Goal: Find specific fact: Find specific fact

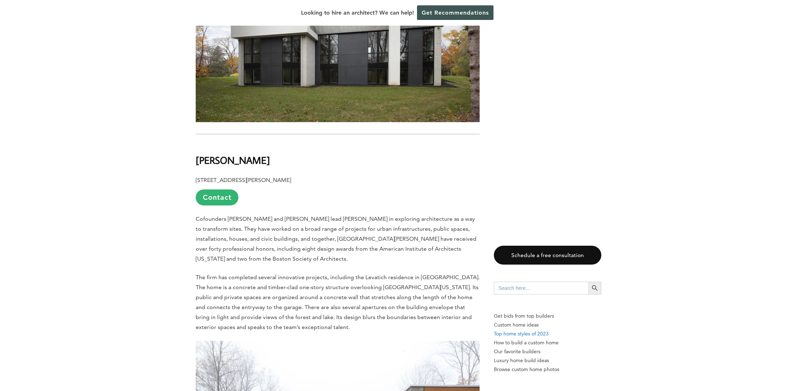
scroll to position [2652, 0]
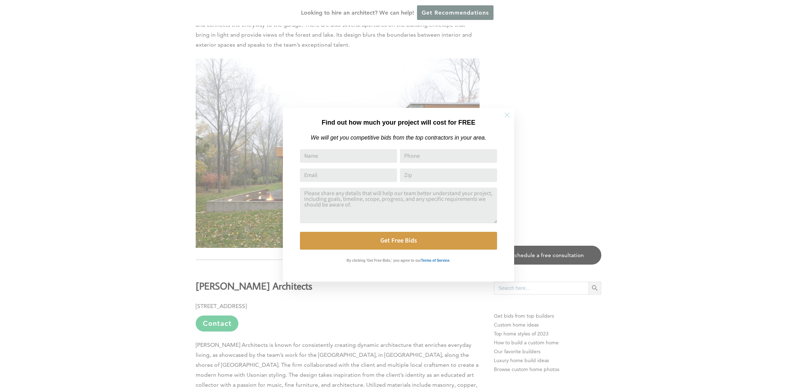
click at [506, 115] on icon at bounding box center [507, 115] width 8 height 8
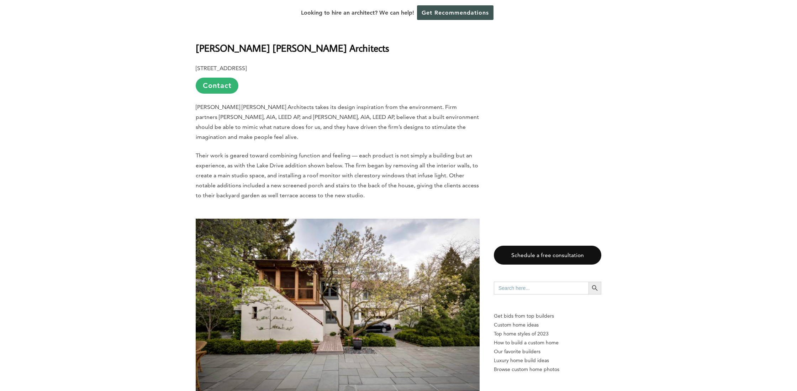
scroll to position [3290, 0]
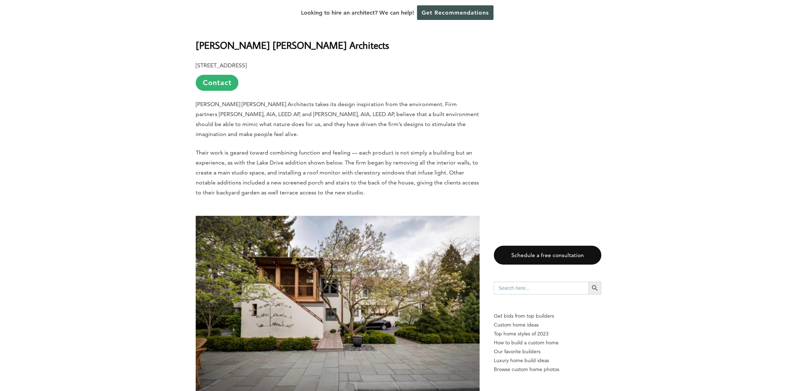
drag, startPoint x: 253, startPoint y: 55, endPoint x: 274, endPoint y: 56, distance: 21.7
click at [247, 62] on b "[STREET_ADDRESS]" at bounding box center [221, 65] width 51 height 7
drag, startPoint x: 253, startPoint y: 54, endPoint x: 279, endPoint y: 55, distance: 26.0
click at [247, 62] on b "[STREET_ADDRESS]" at bounding box center [221, 65] width 51 height 7
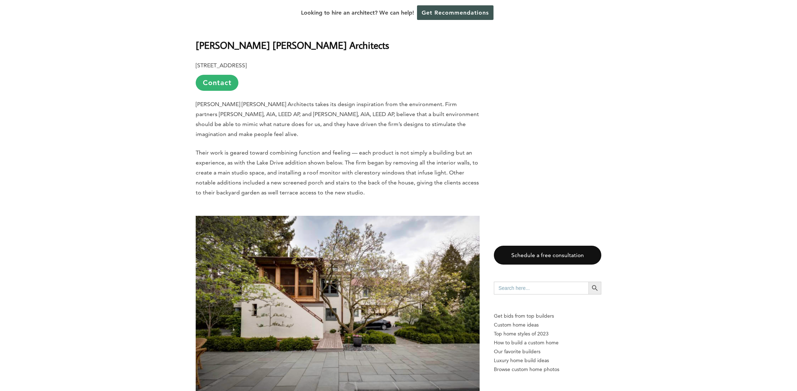
drag, startPoint x: 251, startPoint y: 55, endPoint x: 279, endPoint y: 54, distance: 27.8
click at [247, 62] on b "[STREET_ADDRESS]" at bounding box center [221, 65] width 51 height 7
copy b "Wauwatosa"
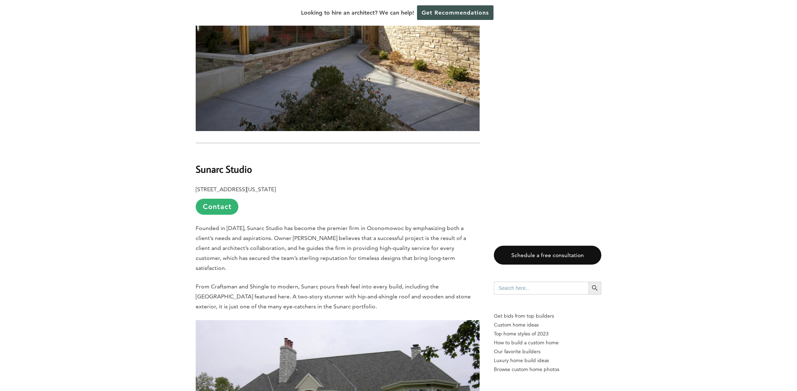
scroll to position [7293, 0]
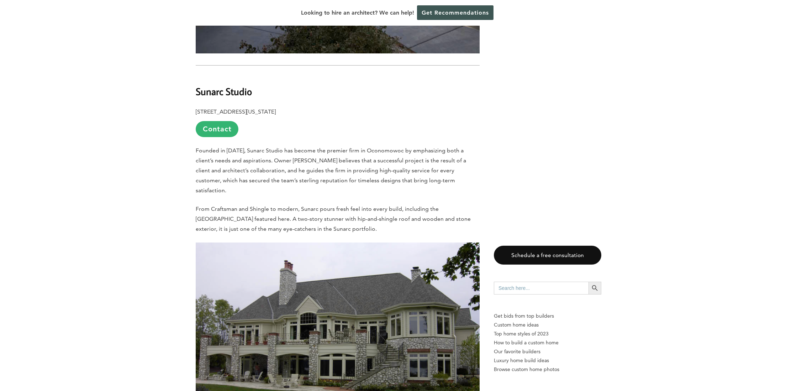
drag, startPoint x: 278, startPoint y: 80, endPoint x: 313, endPoint y: 80, distance: 34.9
click at [276, 108] on b "[STREET_ADDRESS][US_STATE]" at bounding box center [236, 111] width 80 height 7
copy b "Oconomowoc"
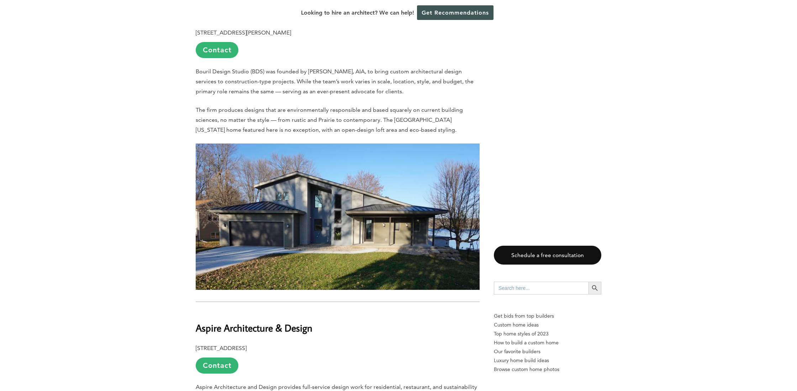
scroll to position [7680, 0]
